Goal: Information Seeking & Learning: Learn about a topic

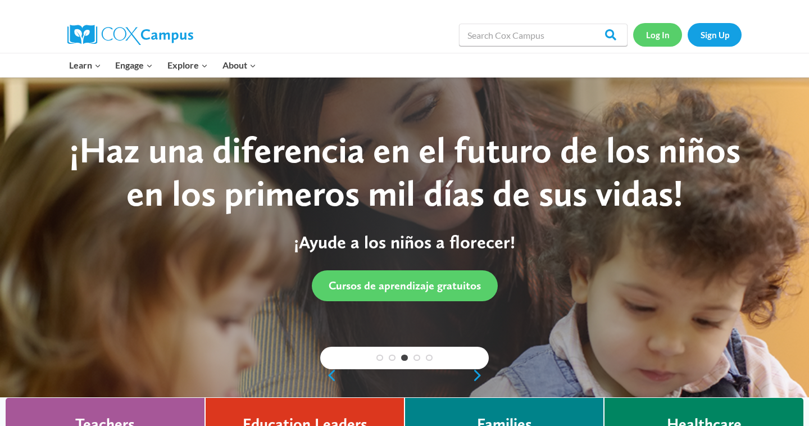
click at [654, 33] on link "Log In" at bounding box center [657, 34] width 49 height 23
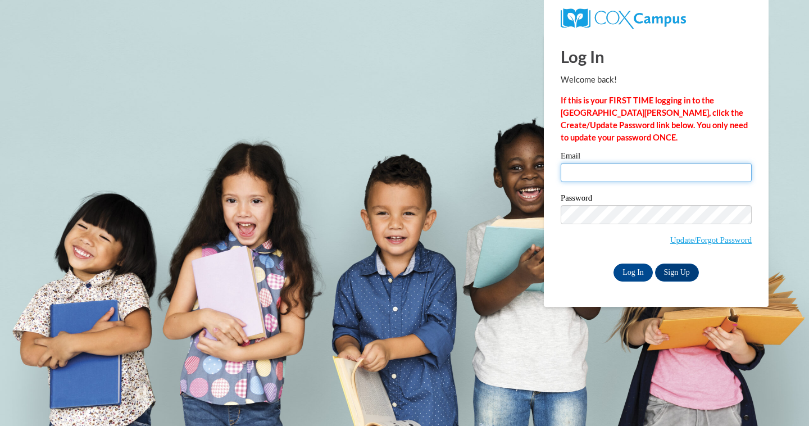
click at [588, 174] on input "Email" at bounding box center [656, 172] width 191 height 19
type input "abedenbaugh@augusta.edu"
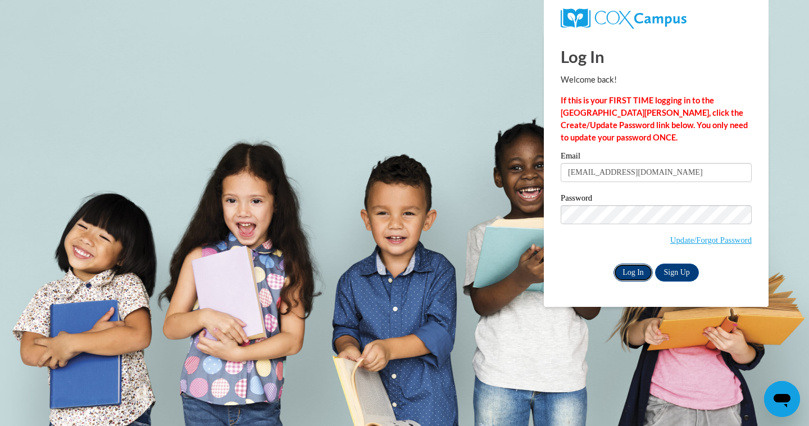
click at [633, 272] on input "Log In" at bounding box center [632, 272] width 39 height 18
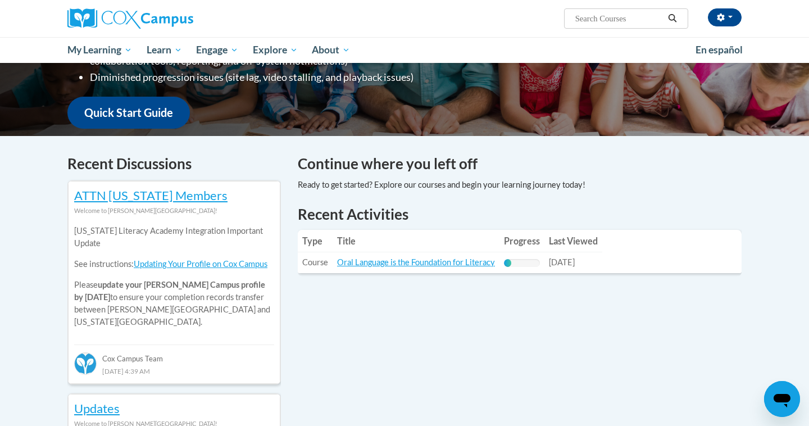
scroll to position [257, 0]
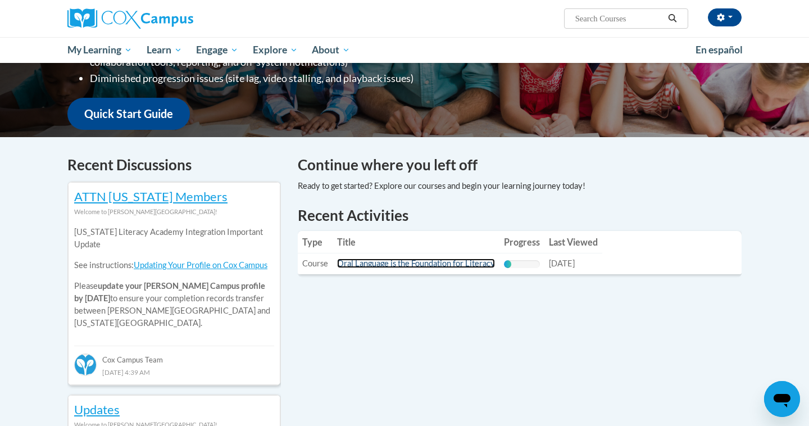
click at [412, 262] on link "Oral Language is the Foundation for Literacy" at bounding box center [416, 263] width 158 height 10
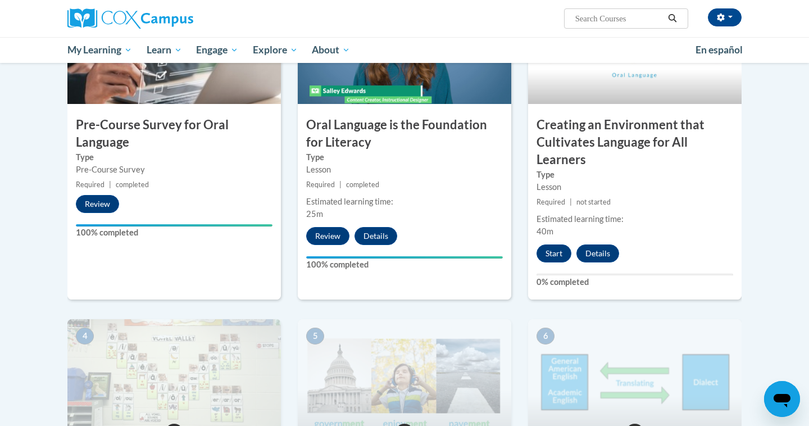
scroll to position [311, 0]
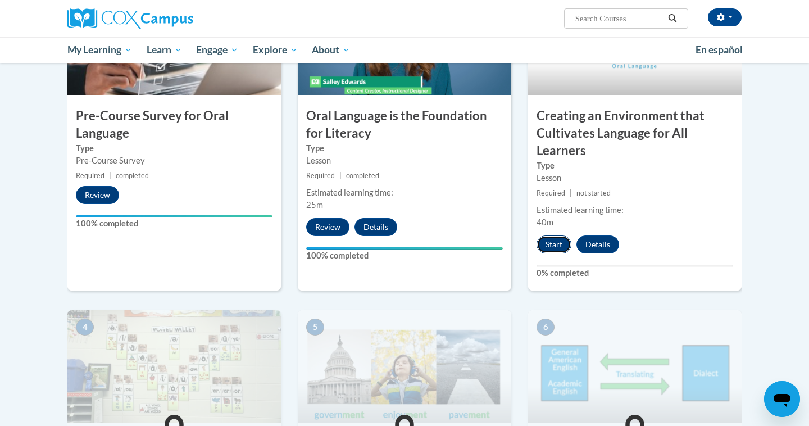
click at [553, 239] on button "Start" at bounding box center [554, 244] width 35 height 18
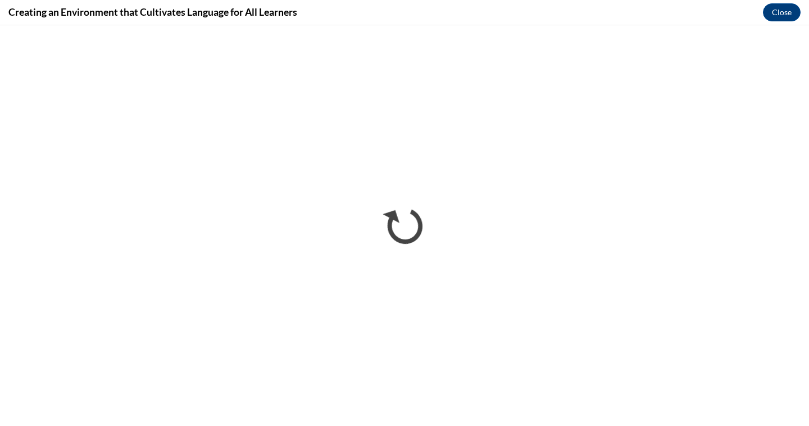
scroll to position [0, 0]
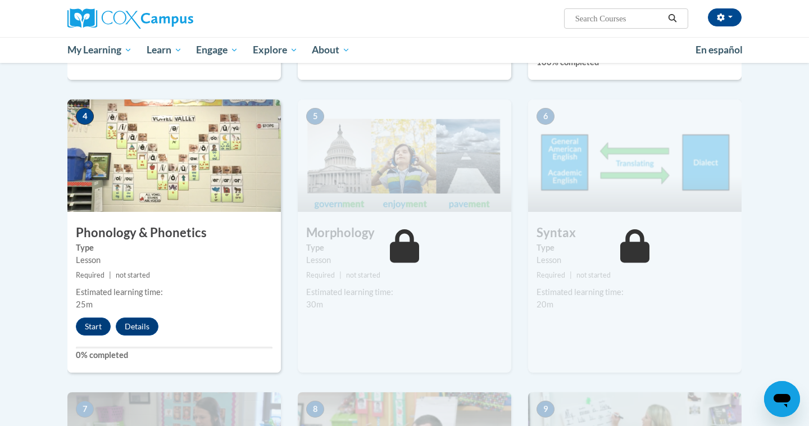
scroll to position [522, 0]
click at [101, 324] on button "Start" at bounding box center [93, 326] width 35 height 18
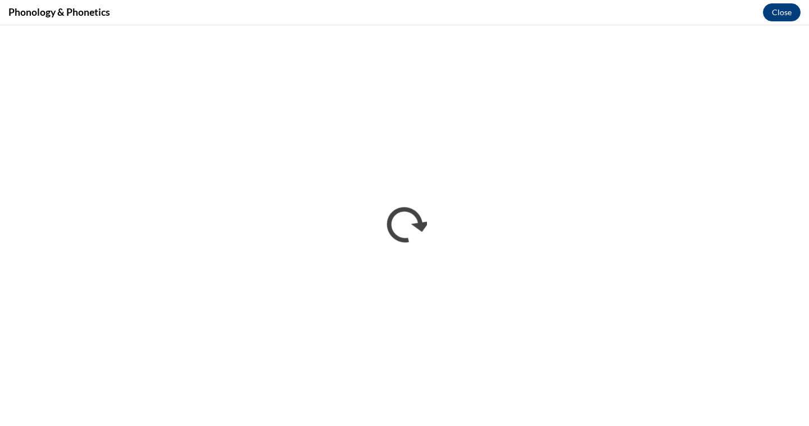
scroll to position [0, 0]
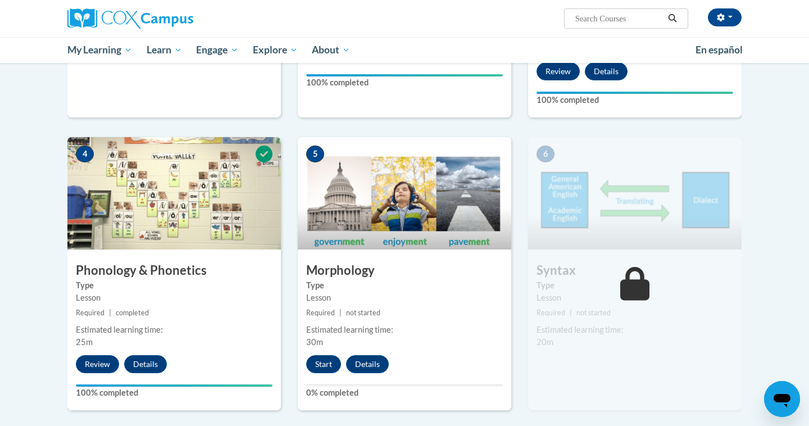
scroll to position [489, 0]
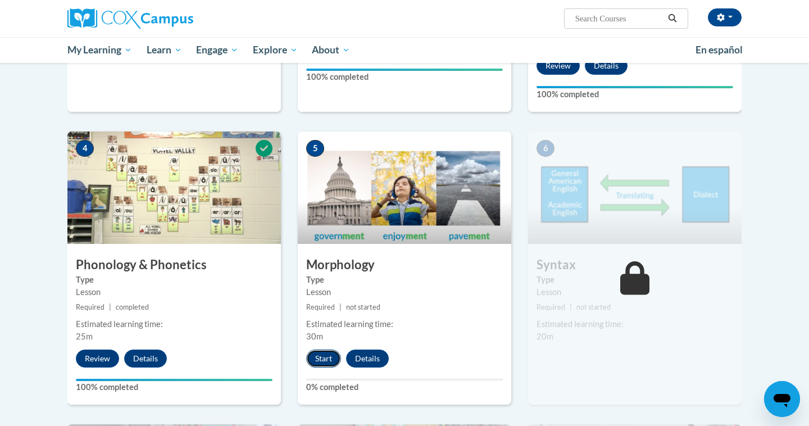
click at [328, 358] on button "Start" at bounding box center [323, 358] width 35 height 18
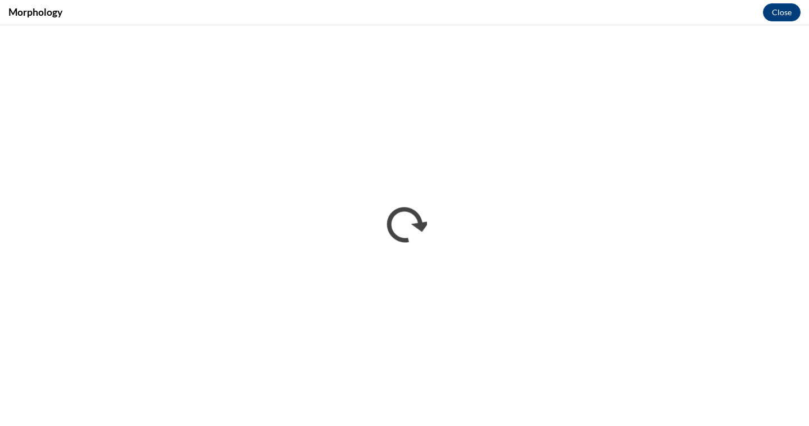
scroll to position [0, 0]
